Goal: Information Seeking & Learning: Learn about a topic

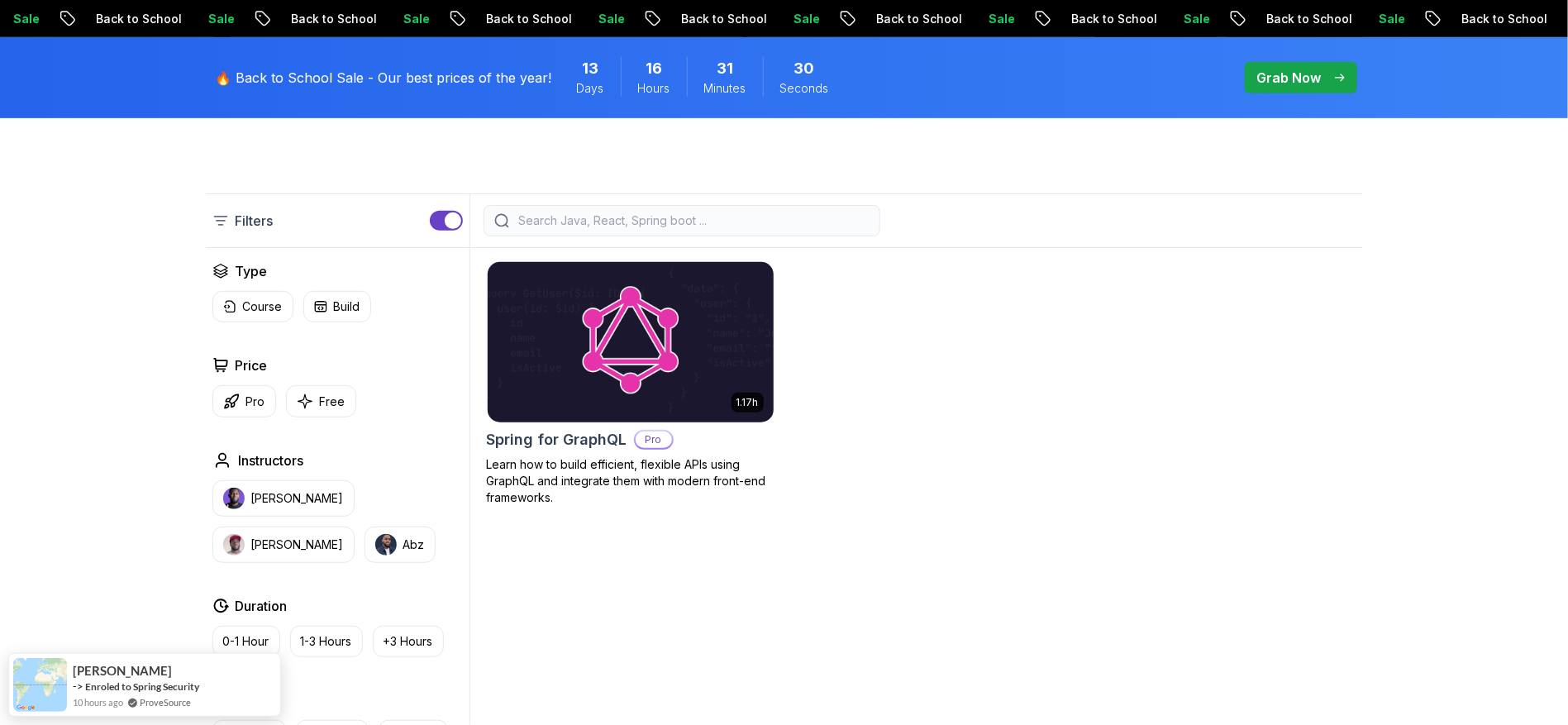
click at [530, 444] on h2 "Spring for GraphQL" at bounding box center [557, 440] width 140 height 23
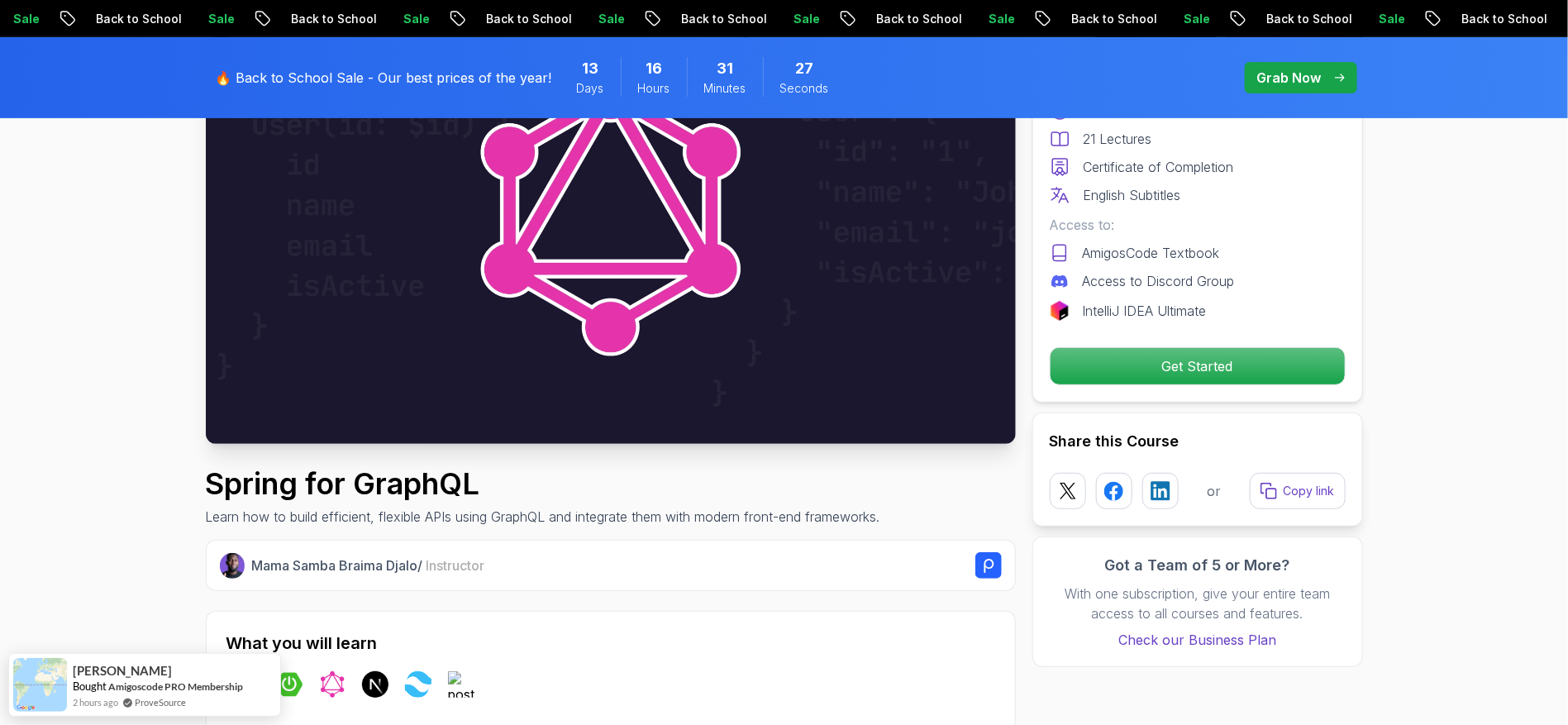
scroll to position [231, 0]
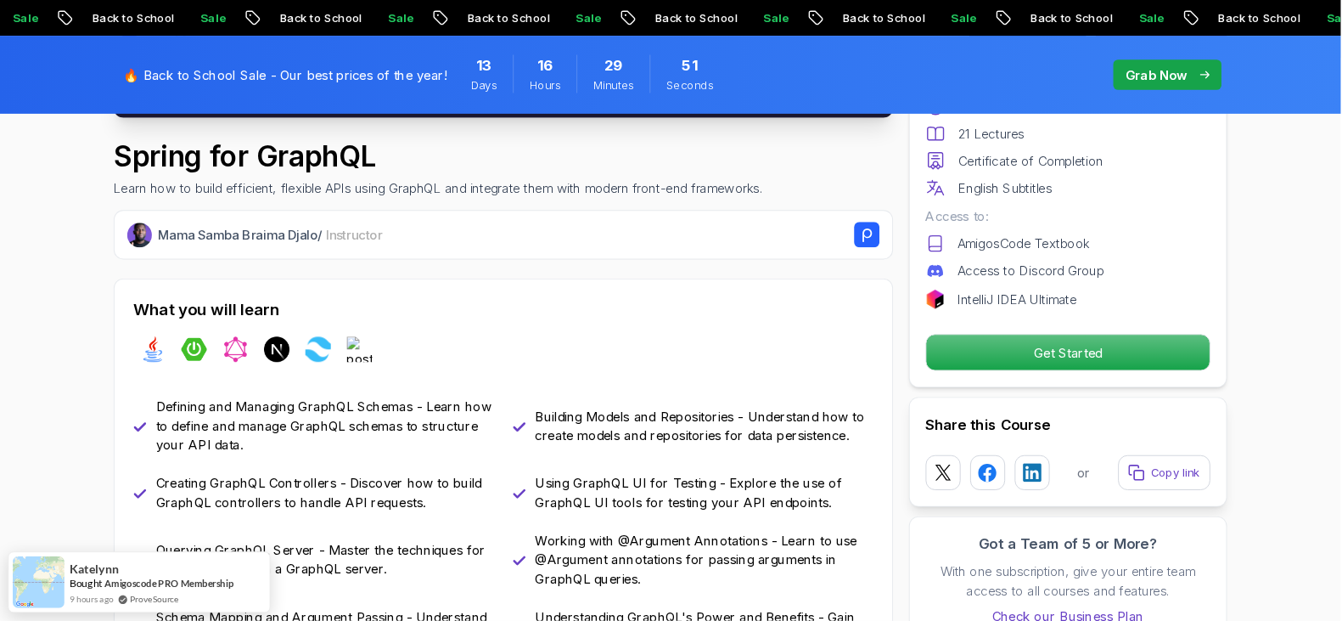
scroll to position [565, 0]
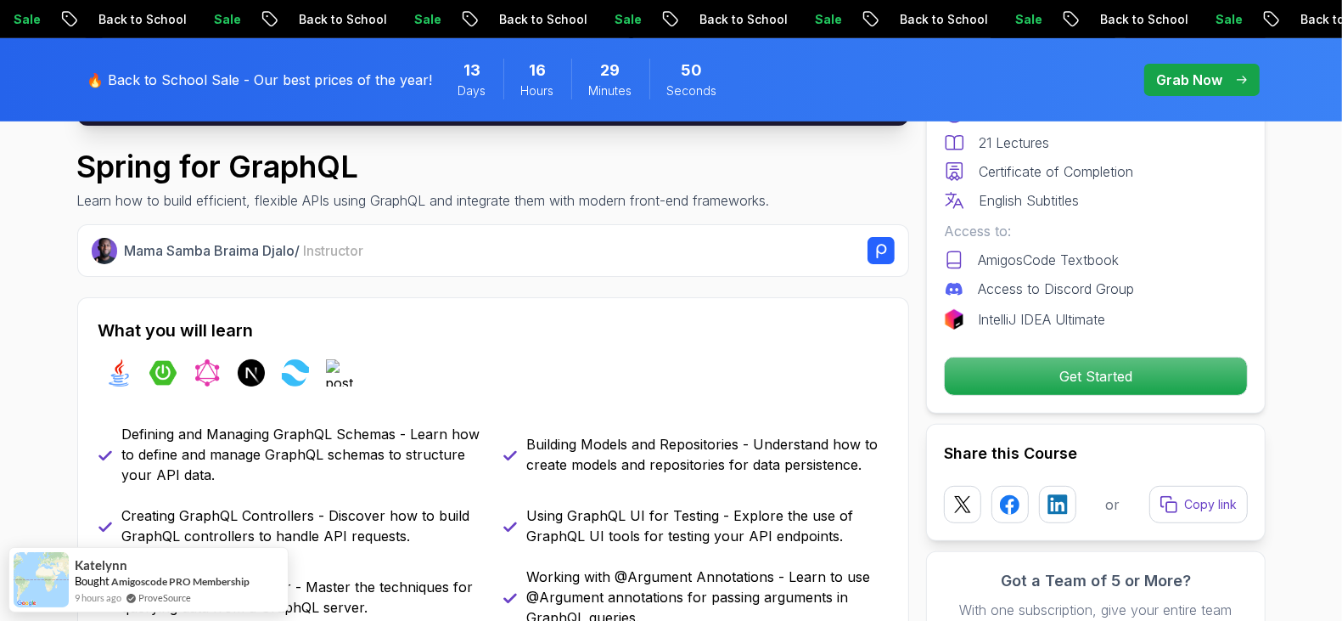
drag, startPoint x: 1625, startPoint y: 0, endPoint x: 818, endPoint y: 329, distance: 871.8
click at [818, 329] on h2 "What you will learn" at bounding box center [493, 330] width 790 height 24
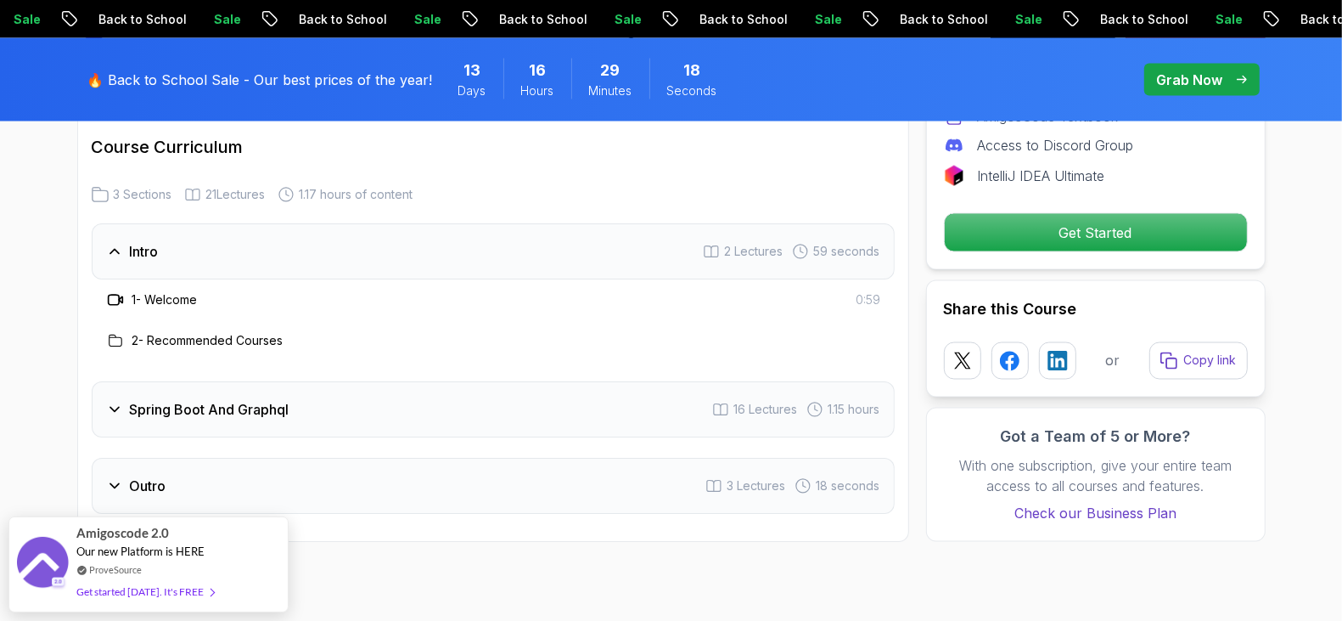
scroll to position [2387, 0]
click at [391, 225] on div "Intro 2 Lectures 59 seconds" at bounding box center [493, 250] width 803 height 56
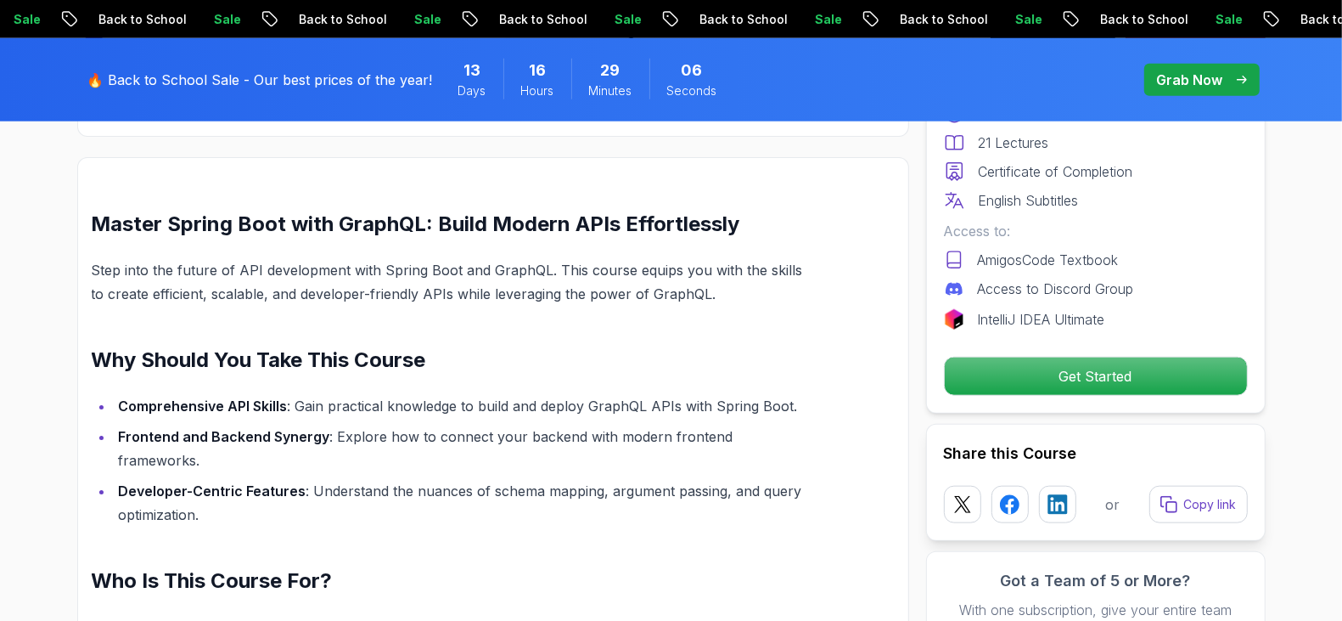
scroll to position [1326, 0]
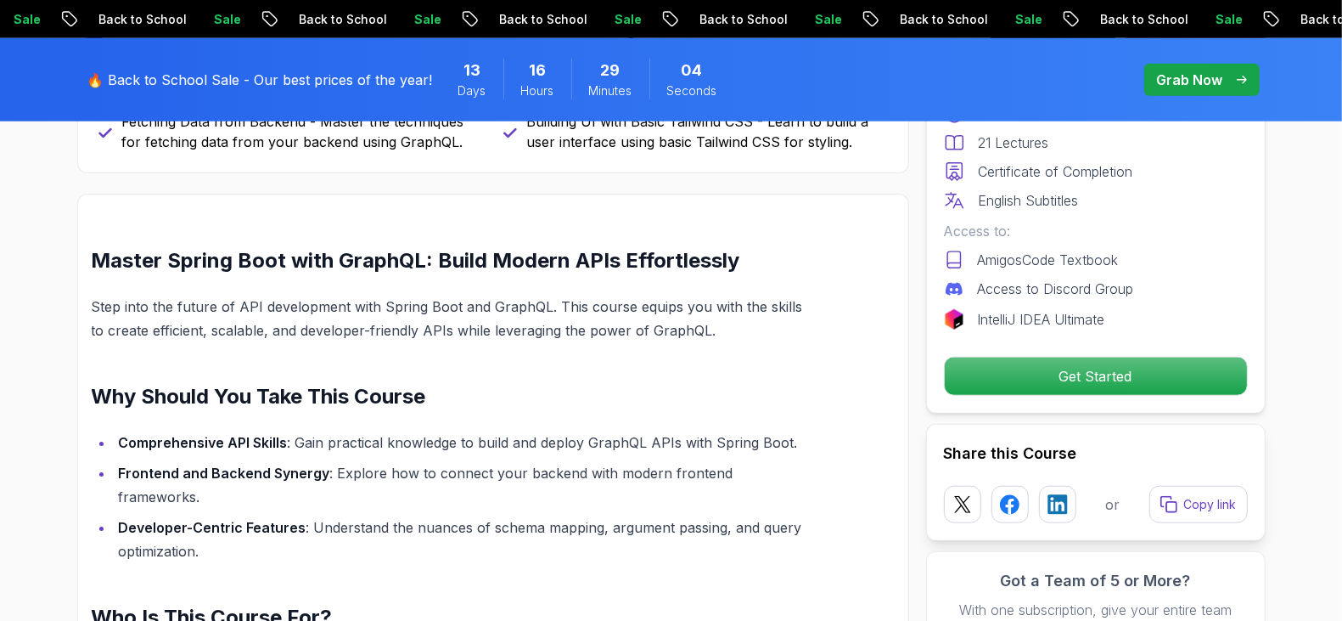
click at [1186, 82] on p "Grab Now" at bounding box center [1190, 80] width 66 height 20
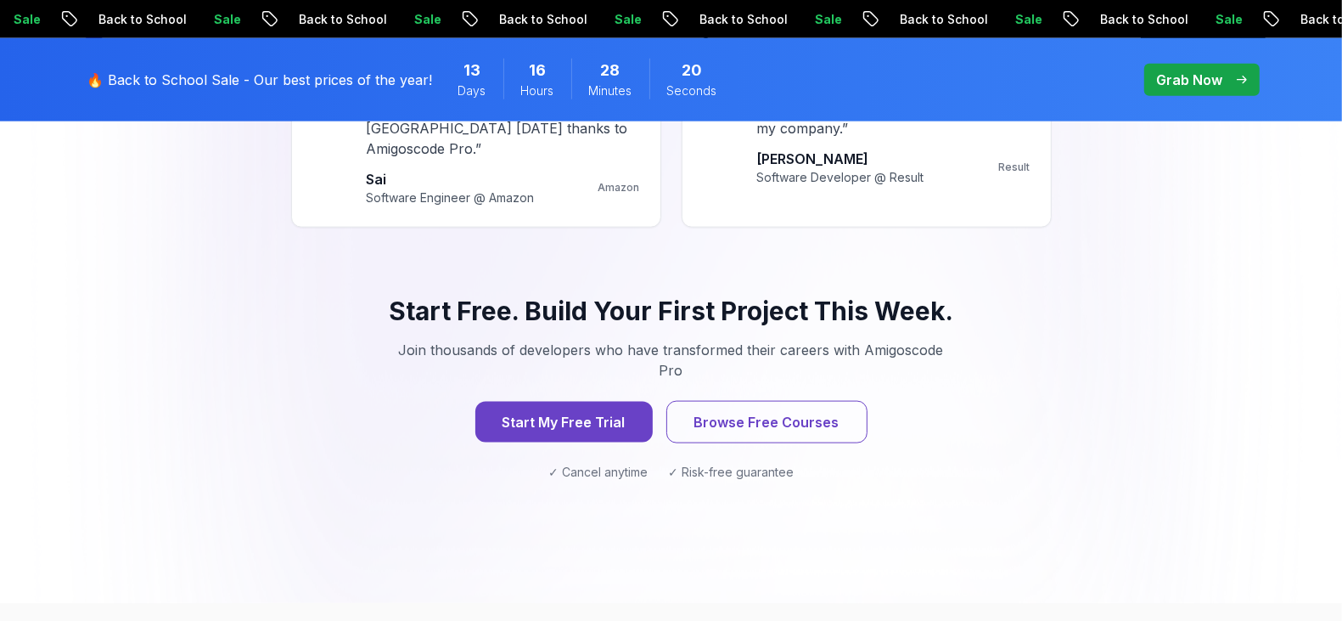
scroll to position [1712, 0]
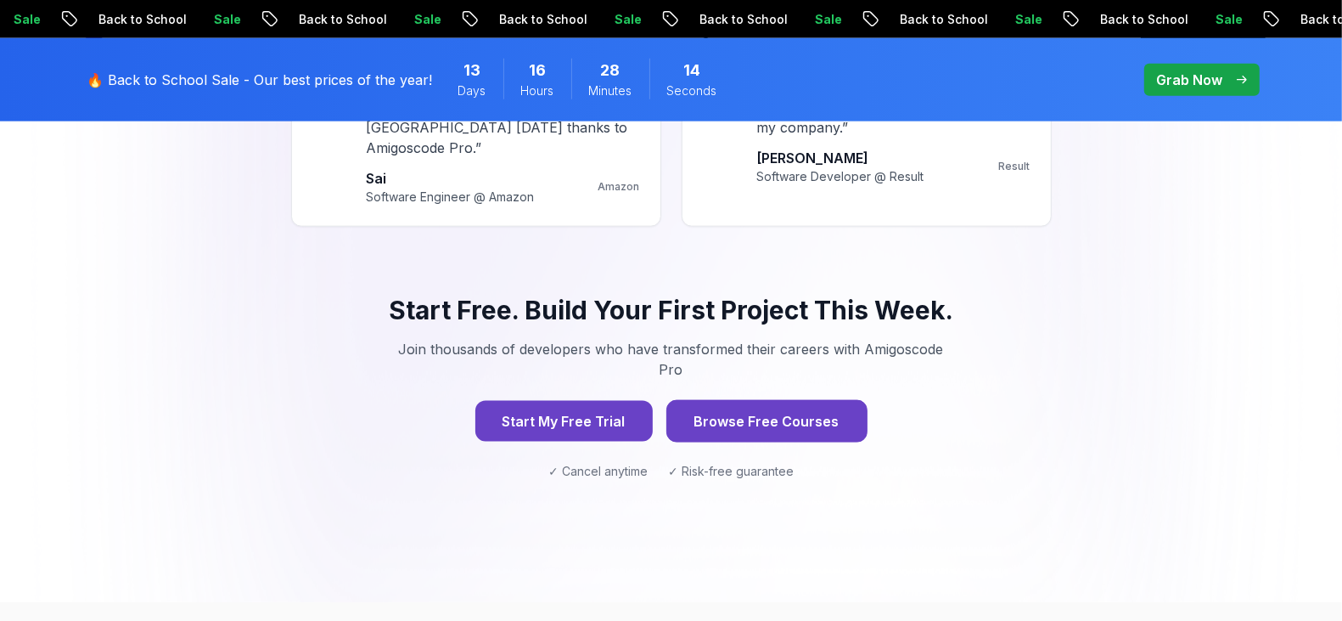
click at [781, 401] on button "Browse Free Courses" at bounding box center [767, 421] width 201 height 42
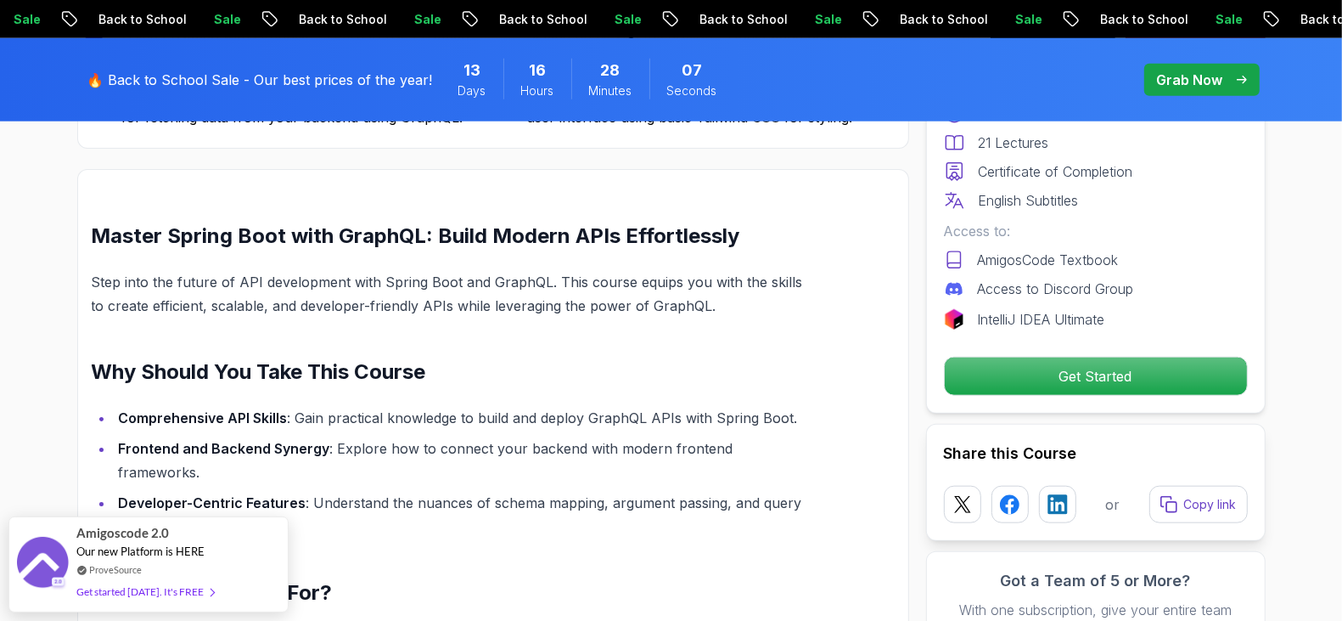
scroll to position [1326, 0]
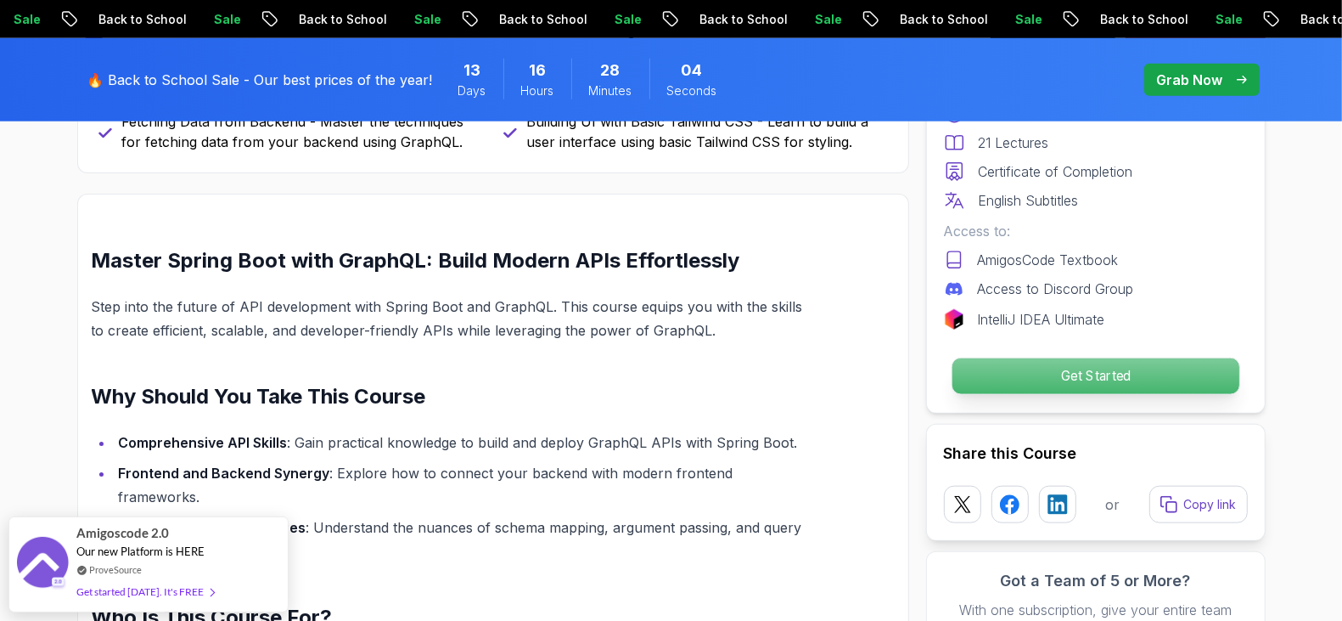
click at [1152, 374] on p "Get Started" at bounding box center [1095, 376] width 287 height 36
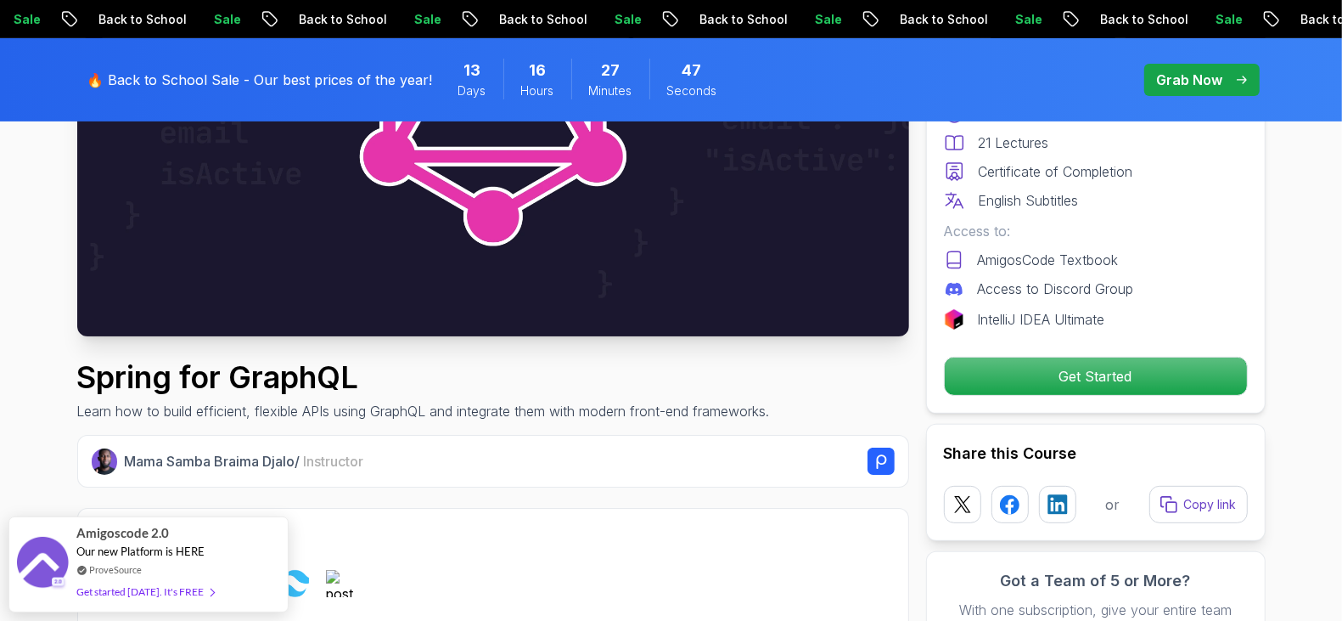
scroll to position [358, 0]
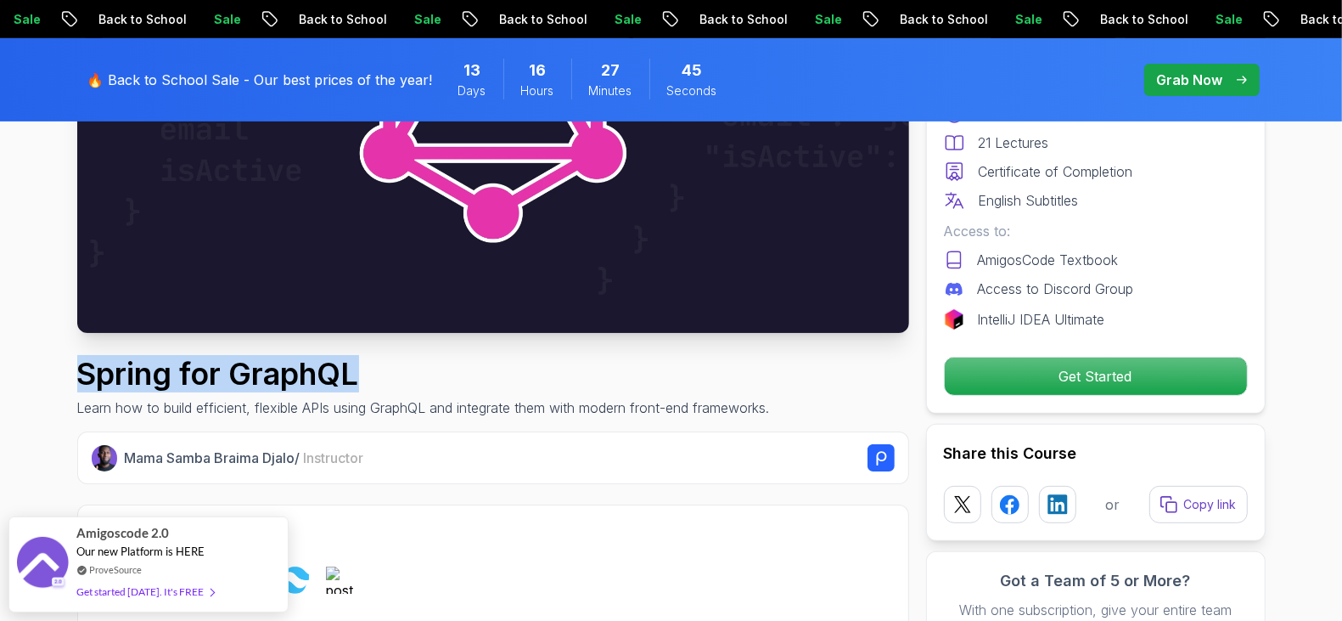
drag, startPoint x: 357, startPoint y: 370, endPoint x: 76, endPoint y: 375, distance: 280.2
click at [77, 375] on h1 "Spring for GraphQL" at bounding box center [423, 374] width 693 height 34
copy h1 "Spring for GraphQL"
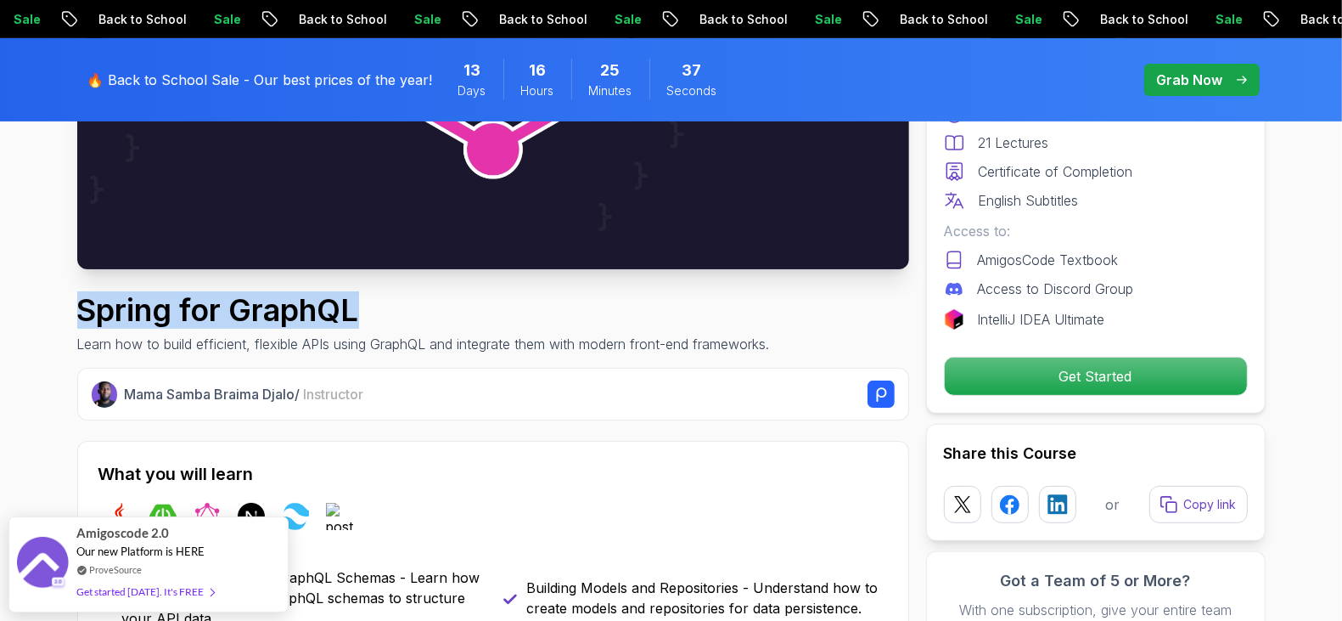
scroll to position [0, 0]
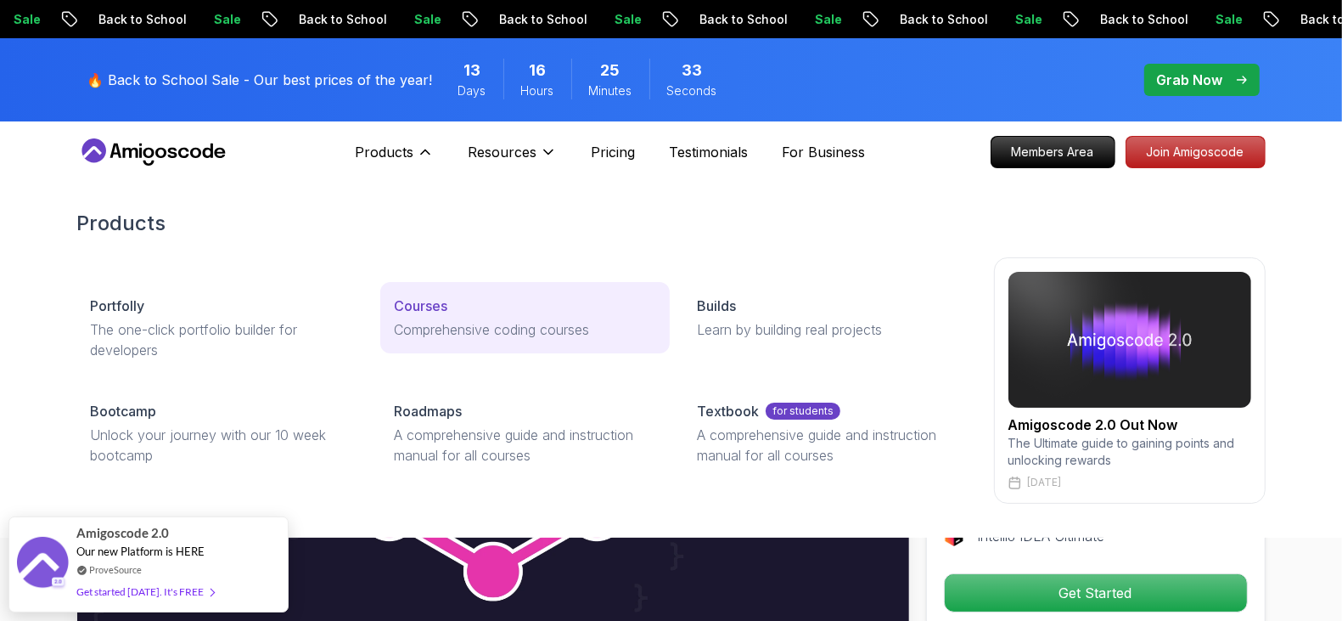
click at [457, 333] on p "Comprehensive coding courses" at bounding box center [525, 329] width 262 height 20
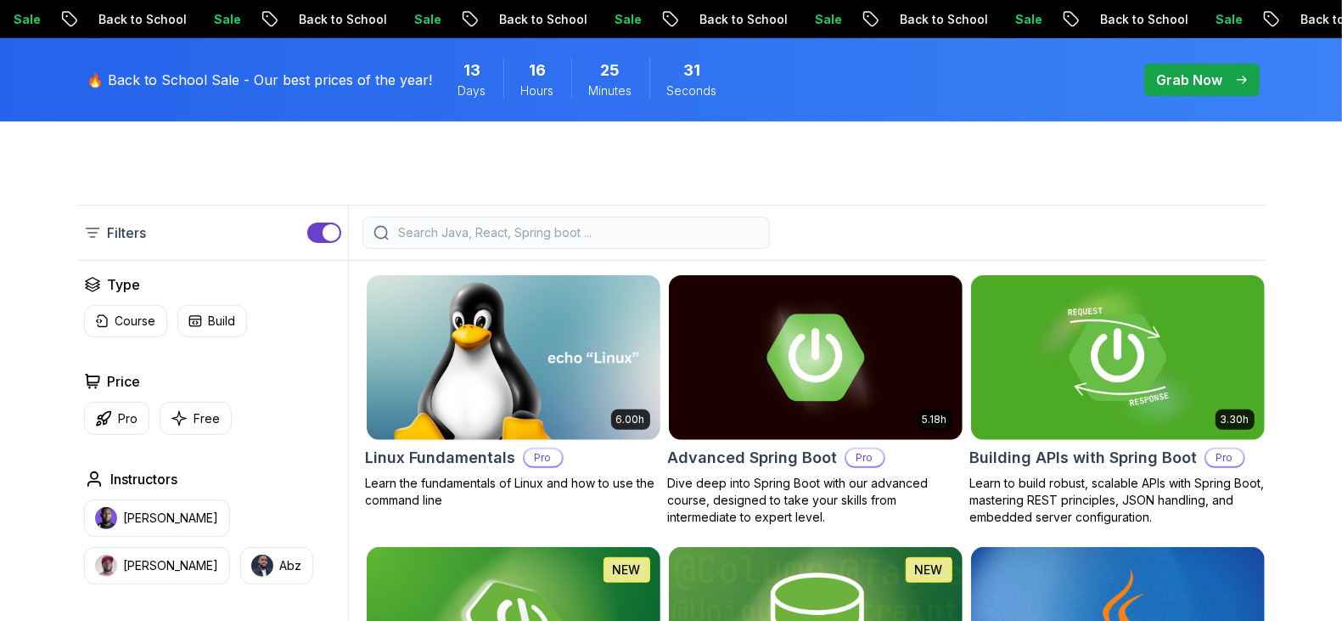
scroll to position [382, 0]
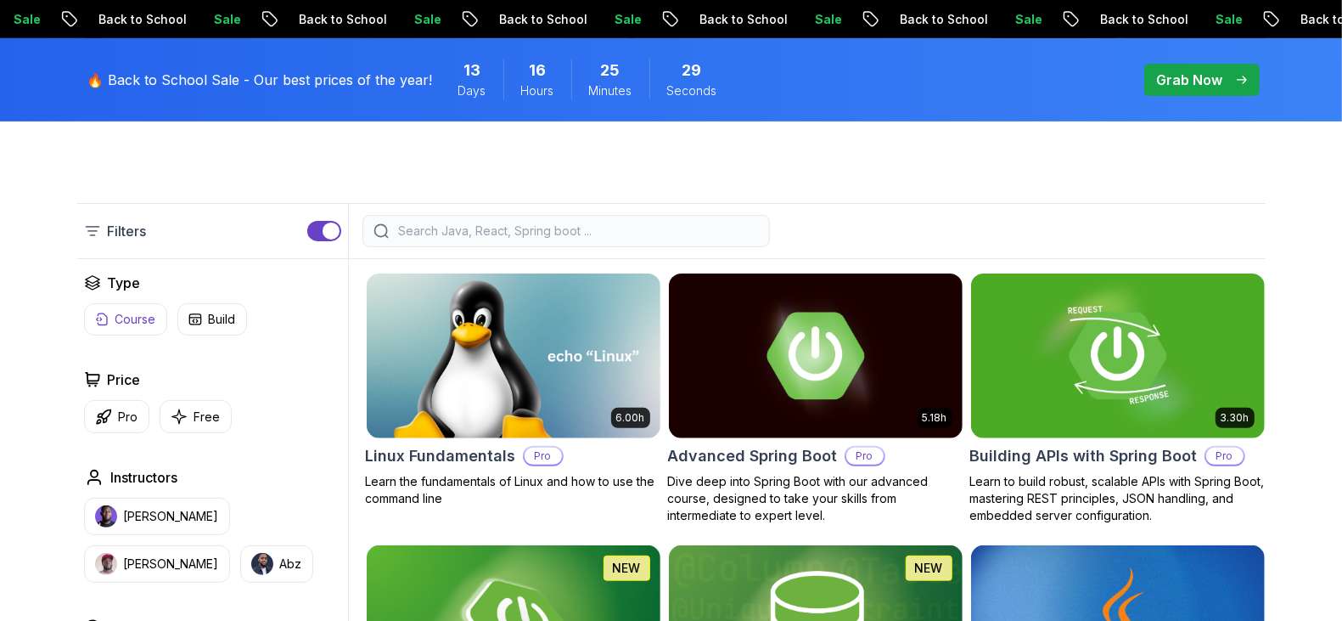
click at [137, 324] on p "Course" at bounding box center [135, 319] width 41 height 17
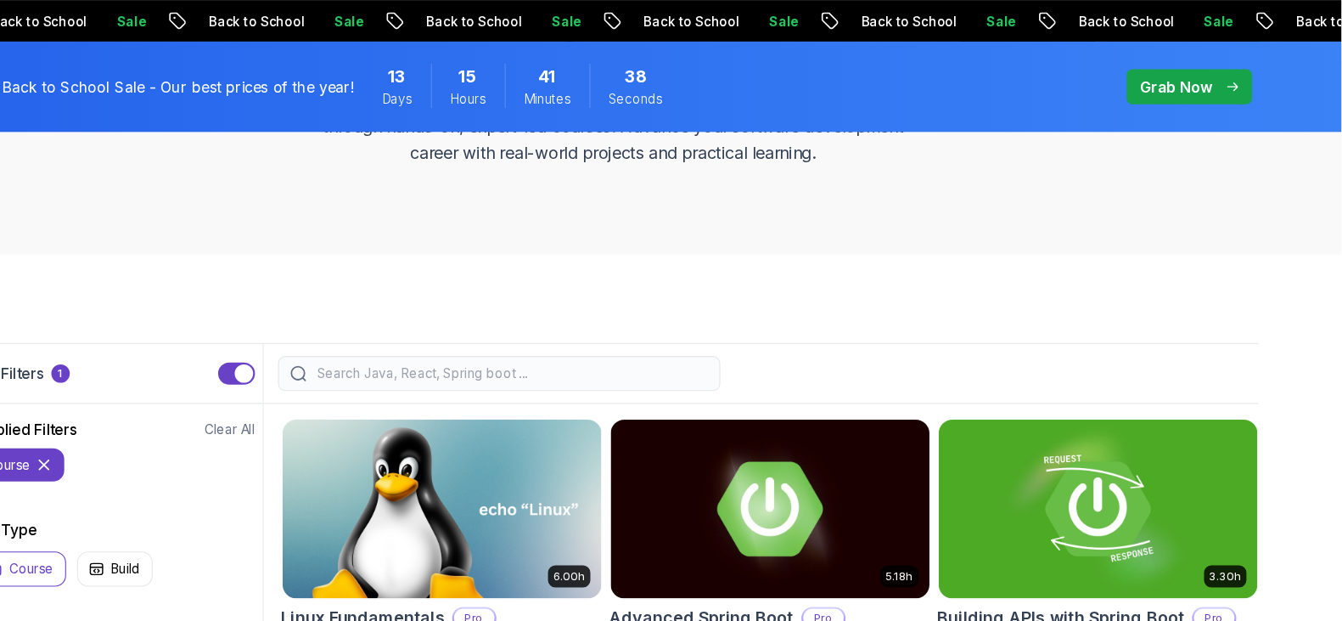
scroll to position [264, 0]
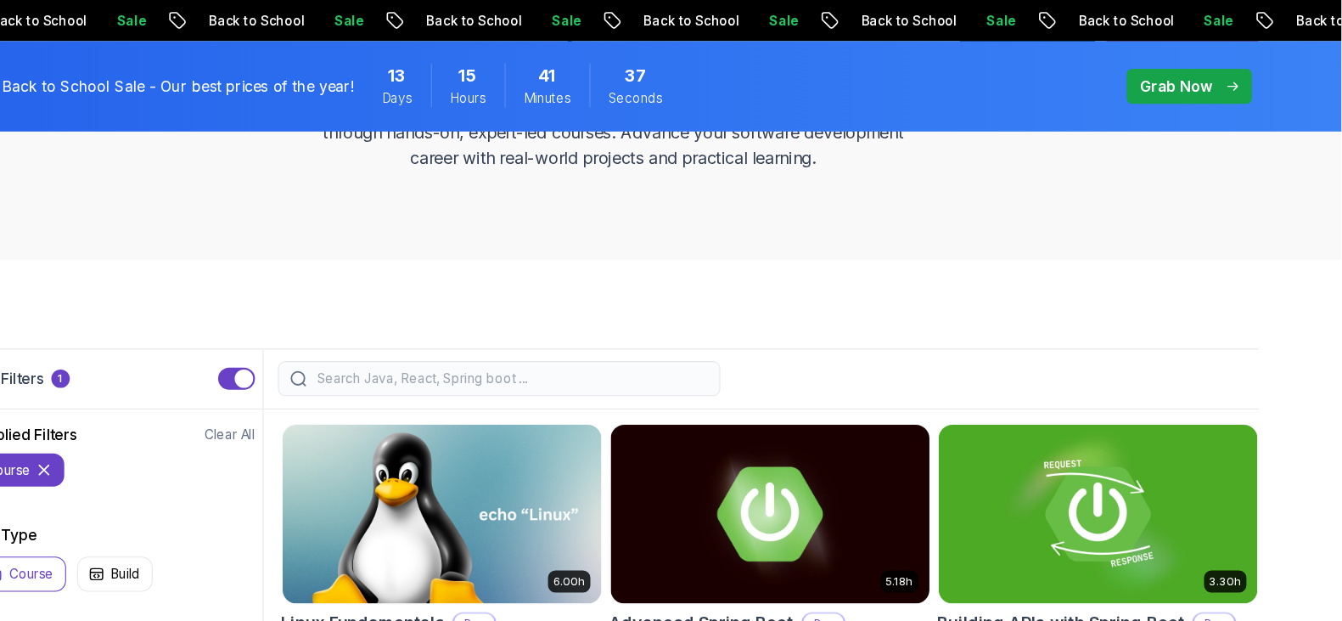
click at [530, 350] on input "search" at bounding box center [577, 348] width 363 height 17
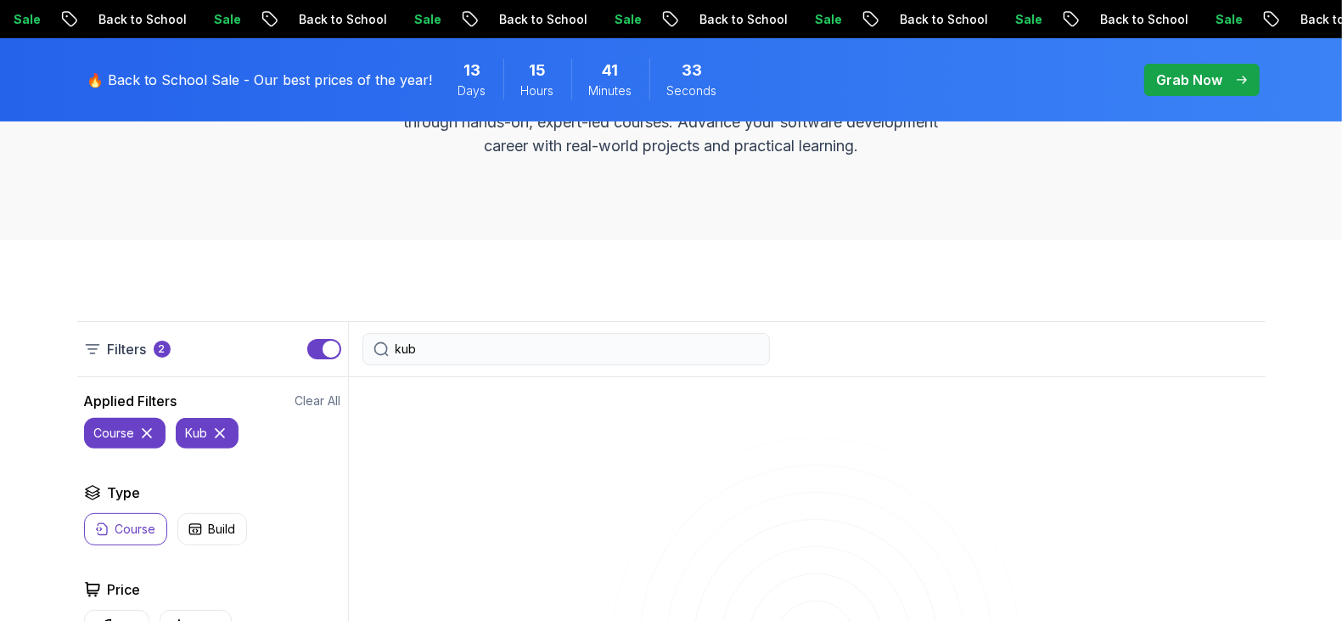
type input "kub"
click at [155, 430] on button "course" at bounding box center [125, 433] width 82 height 31
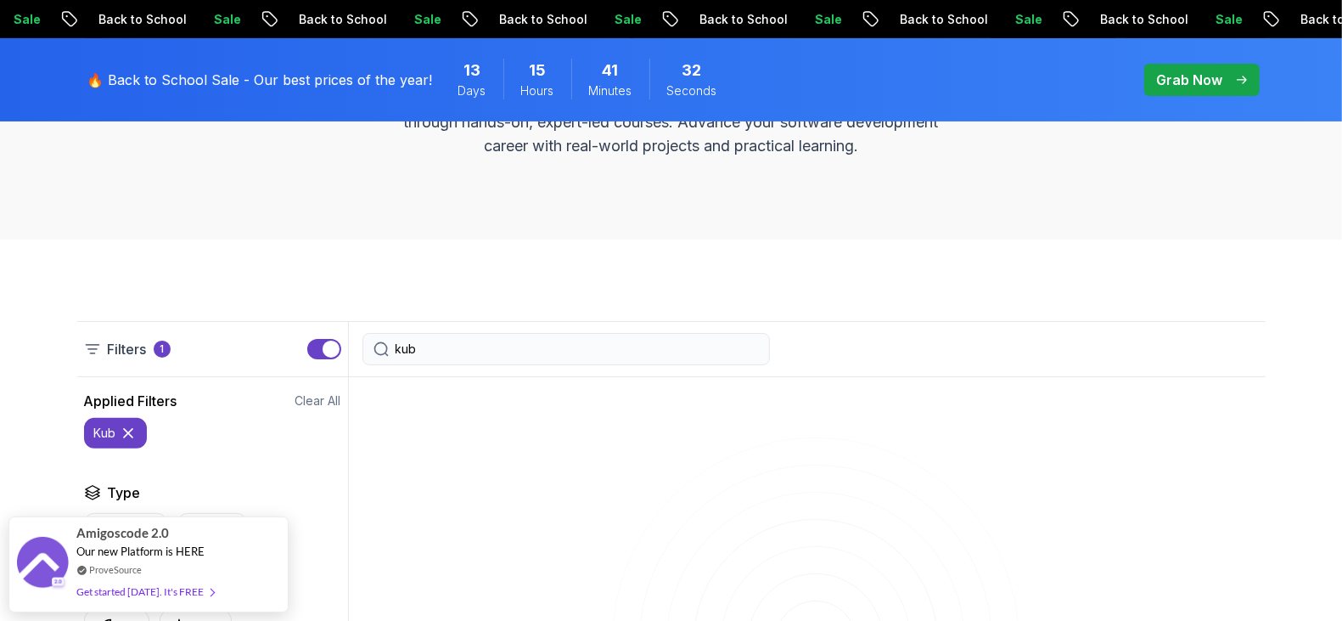
click at [126, 431] on icon at bounding box center [128, 433] width 8 height 8
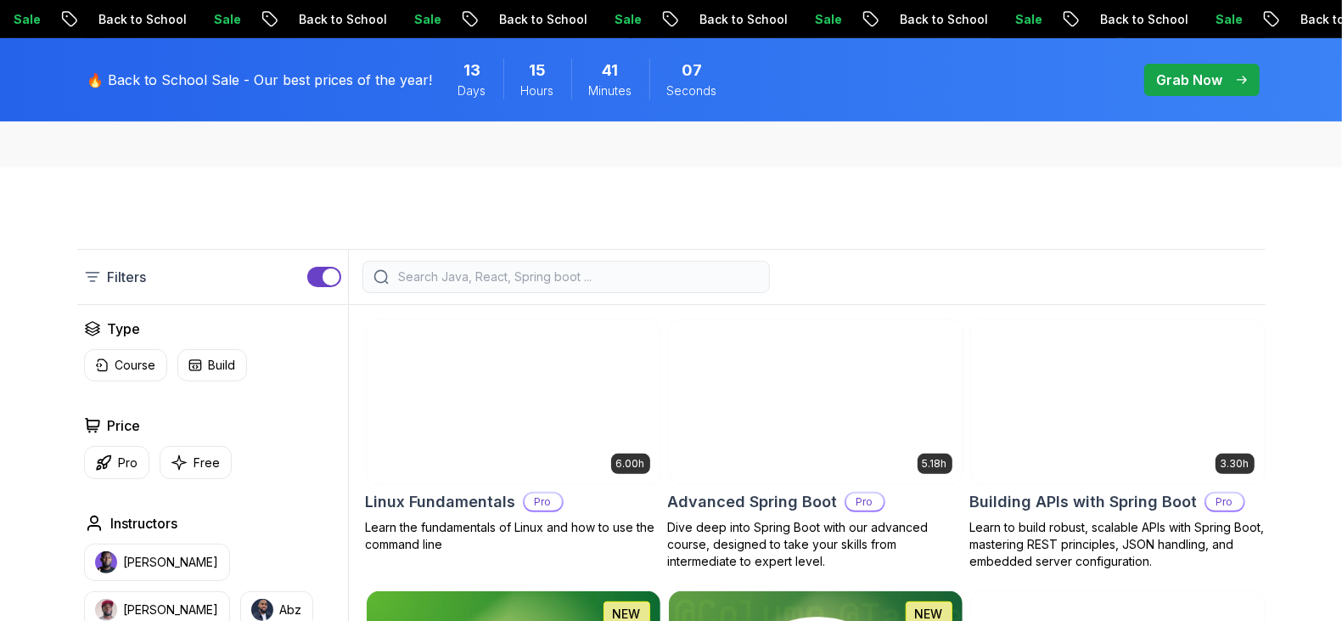
scroll to position [329, 0]
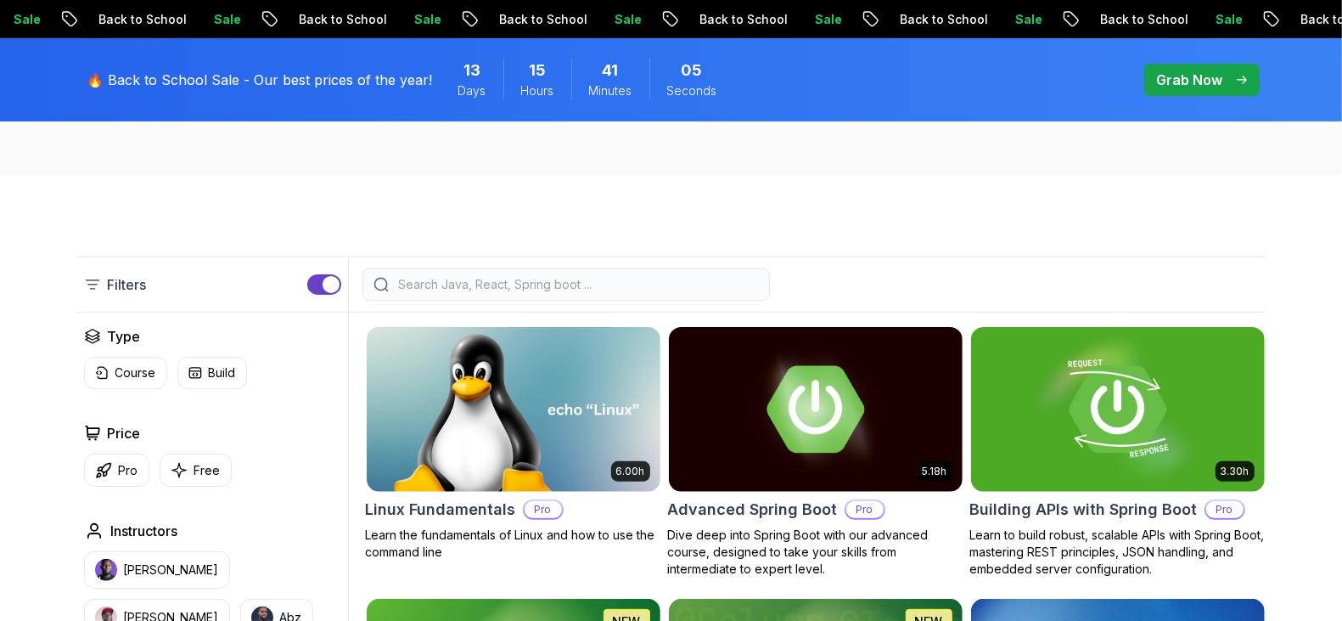
click at [469, 280] on input "search" at bounding box center [577, 284] width 363 height 17
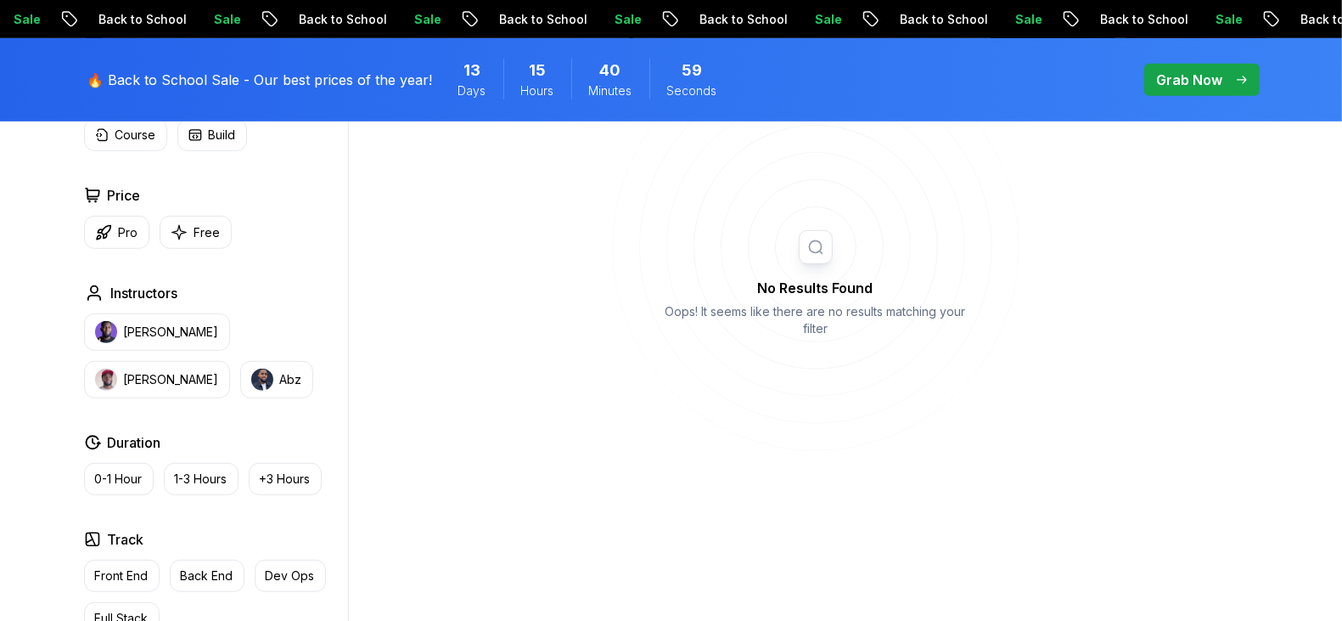
scroll to position [605, 0]
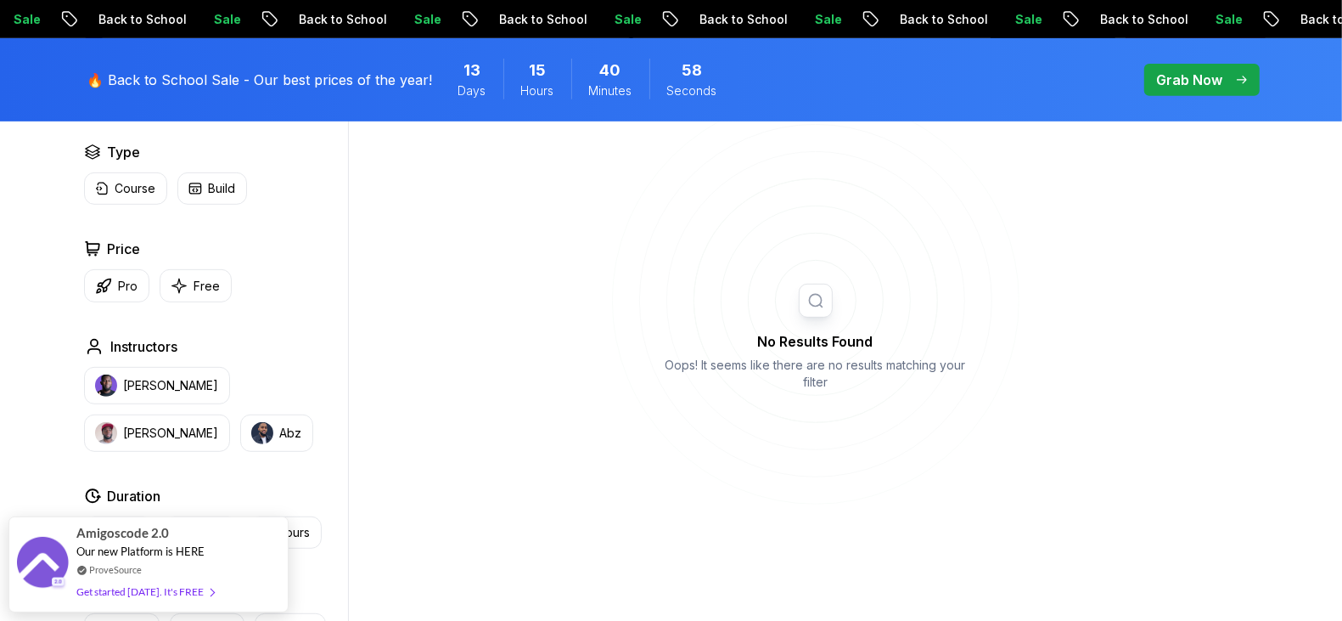
type input "k"
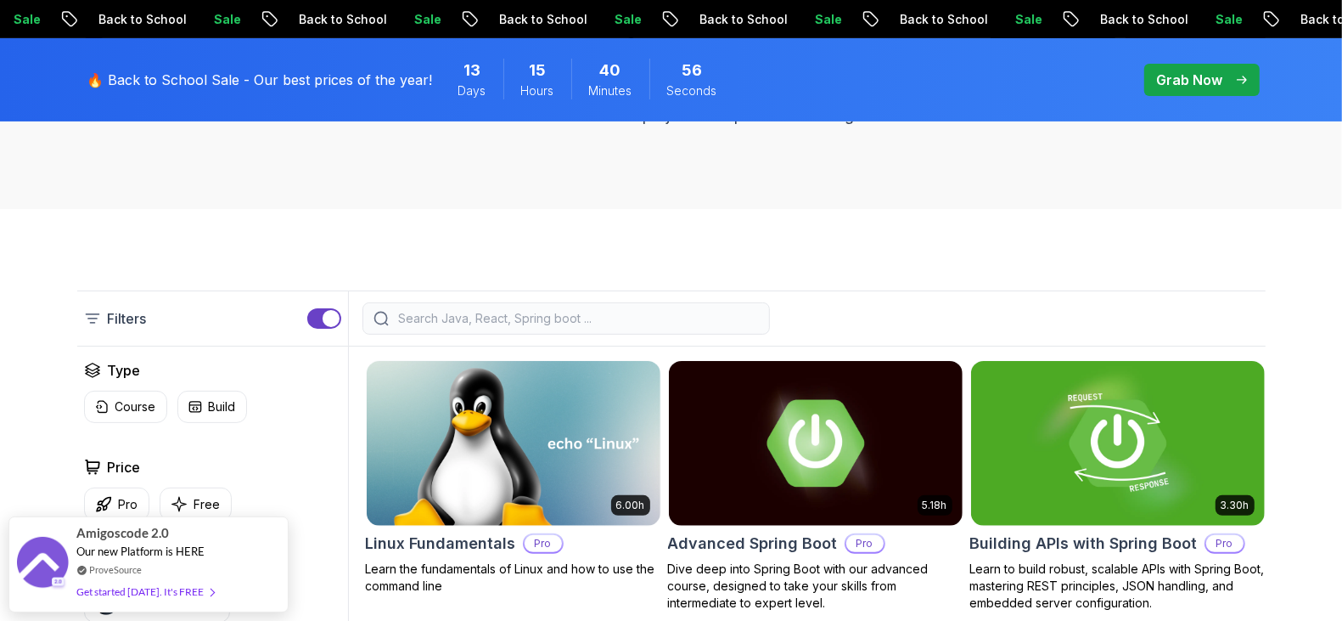
scroll to position [290, 0]
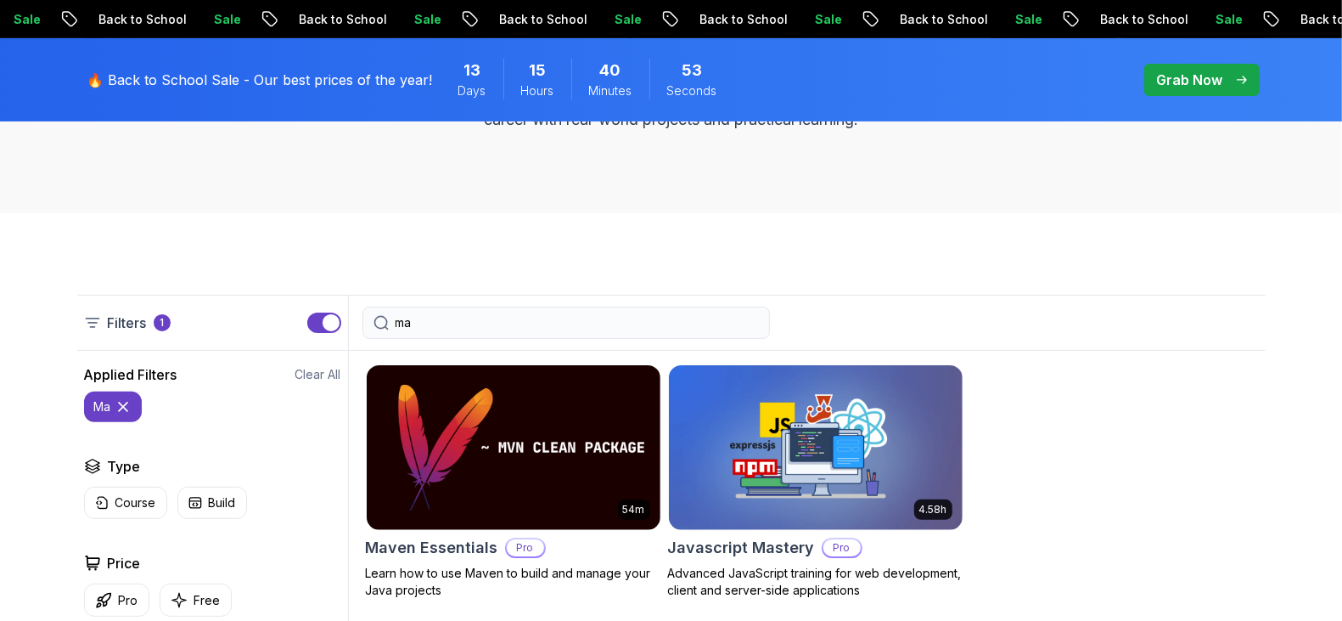
type input "m"
